Goal: Find specific page/section: Find specific page/section

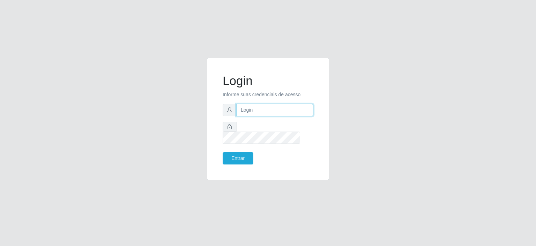
type input "[EMAIL_ADDRESS][DOMAIN_NAME]"
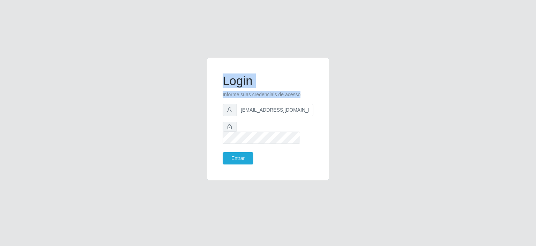
drag, startPoint x: 222, startPoint y: 86, endPoint x: 303, endPoint y: 97, distance: 81.4
click at [303, 97] on form "Login Informe suas credenciais de acesso [EMAIL_ADDRESS][DOMAIN_NAME] Entrar" at bounding box center [268, 118] width 91 height 91
click at [253, 88] on h1 "Login" at bounding box center [268, 80] width 91 height 15
drag, startPoint x: 223, startPoint y: 85, endPoint x: 300, endPoint y: 96, distance: 78.2
click at [300, 96] on form "Login Informe suas credenciais de acesso [EMAIL_ADDRESS][DOMAIN_NAME] Entrar" at bounding box center [268, 118] width 91 height 91
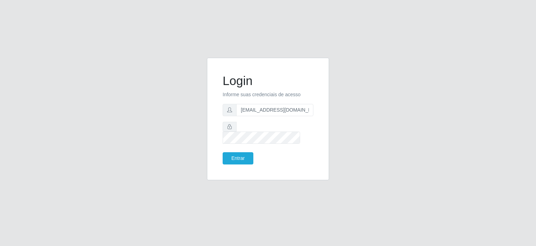
click at [256, 163] on div "Login Informe suas credenciais de acesso [EMAIL_ADDRESS][DOMAIN_NAME] Entrar" at bounding box center [268, 118] width 105 height 105
click at [239, 152] on button "Entrar" at bounding box center [238, 158] width 31 height 12
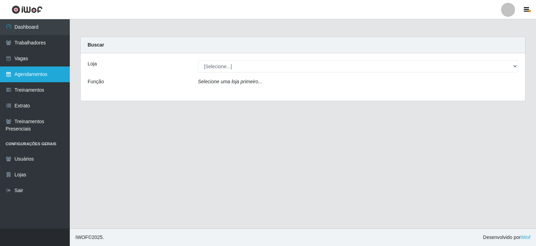
click at [22, 71] on link "Agendamentos" at bounding box center [35, 74] width 70 height 16
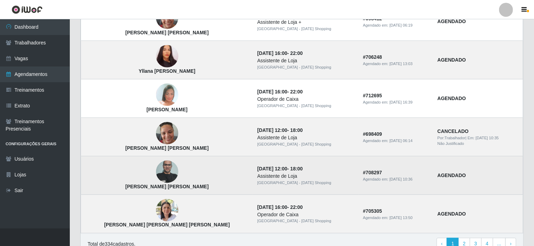
scroll to position [481, 0]
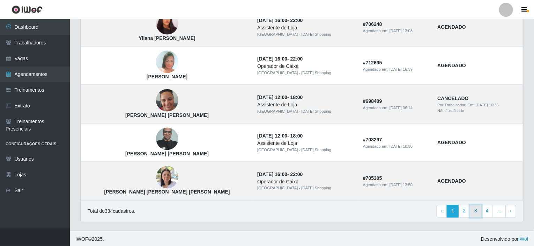
click at [478, 210] on link "3" at bounding box center [476, 211] width 12 height 13
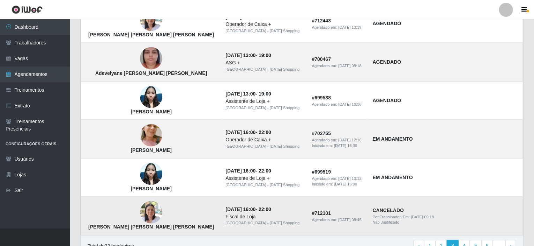
scroll to position [481, 0]
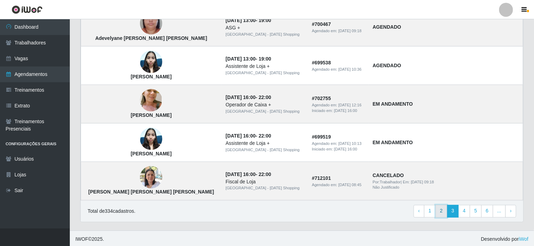
click at [444, 207] on link "2" at bounding box center [442, 211] width 12 height 13
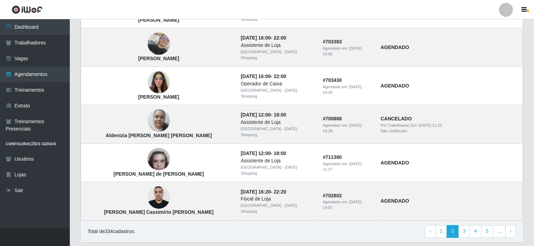
scroll to position [481, 0]
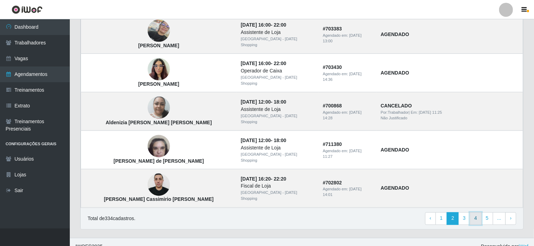
click at [476, 212] on link "4" at bounding box center [476, 218] width 12 height 13
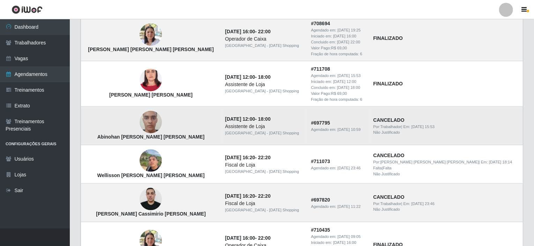
scroll to position [349, 0]
